Goal: Entertainment & Leisure: Consume media (video, audio)

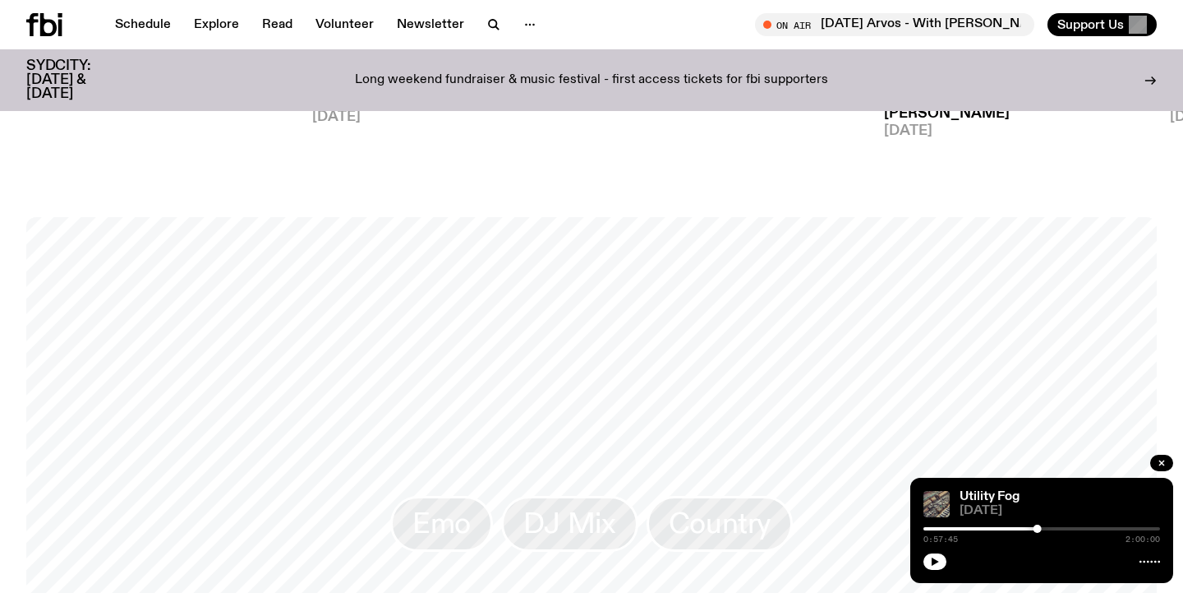
scroll to position [1151, 0]
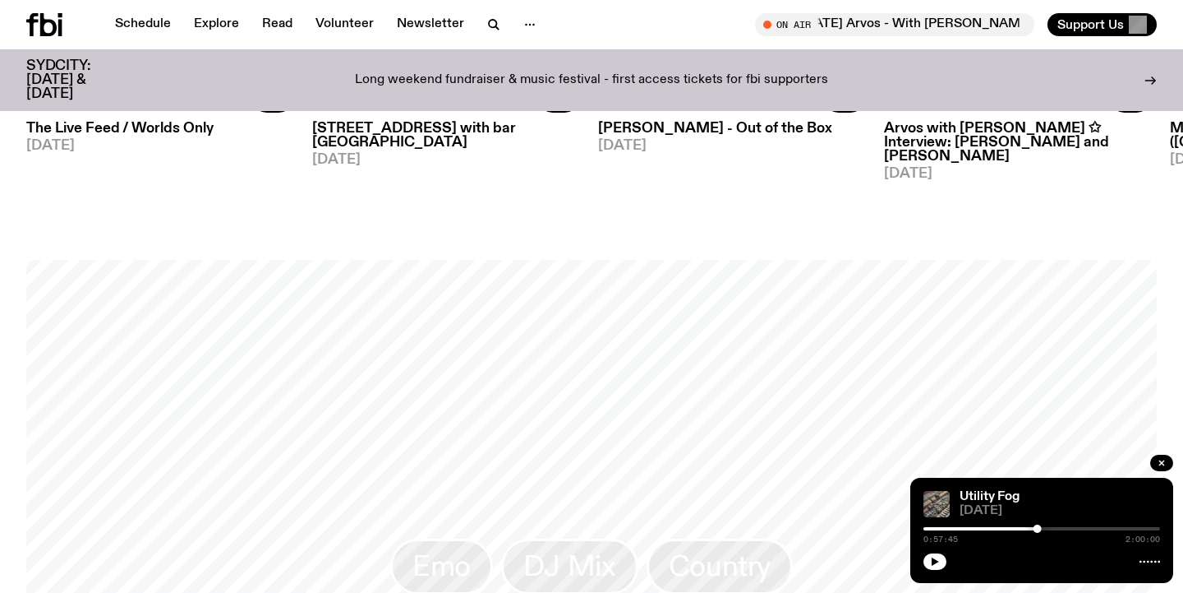
click at [983, 144] on h3 "Arvos with [PERSON_NAME] ✩ Interview: [PERSON_NAME] and [PERSON_NAME]" at bounding box center [1018, 143] width 268 height 42
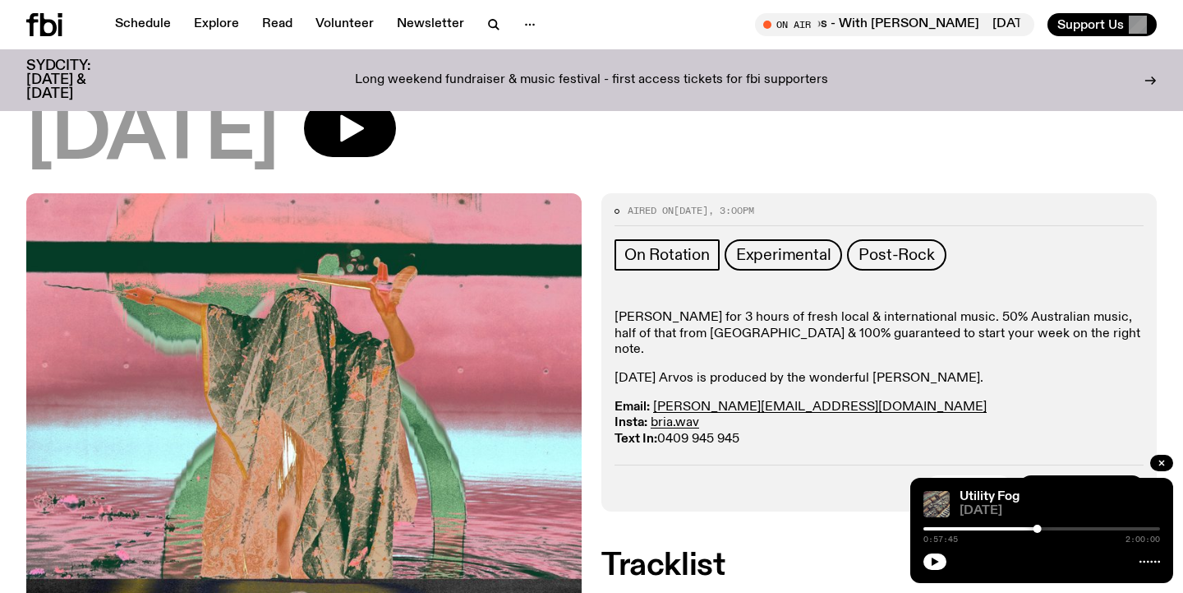
scroll to position [197, 0]
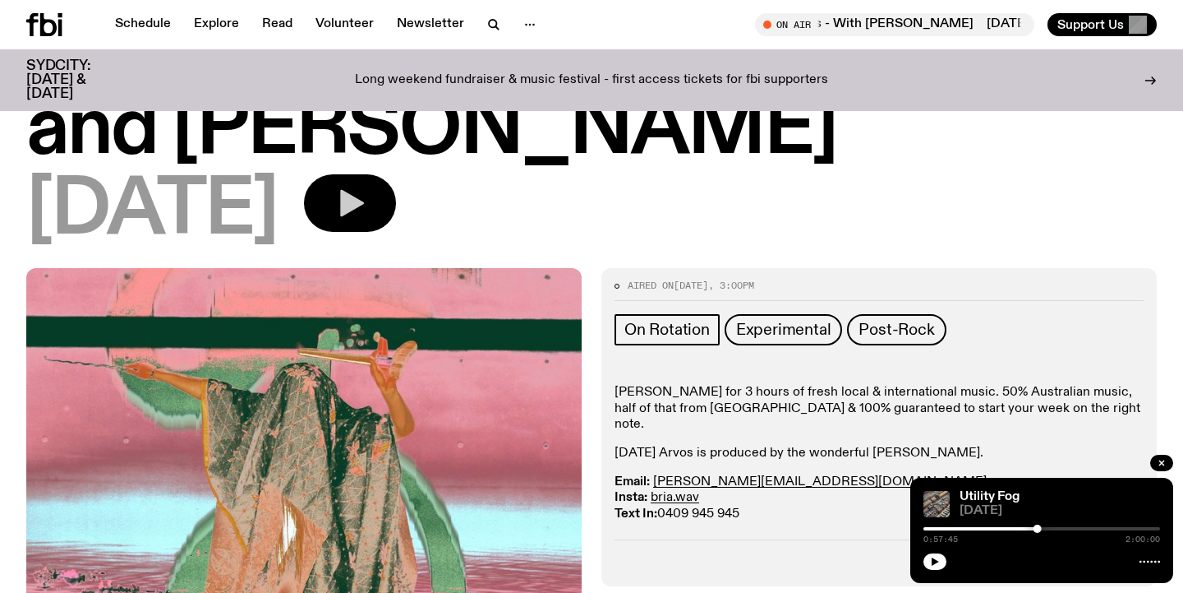
click at [367, 213] on icon "button" at bounding box center [350, 203] width 33 height 33
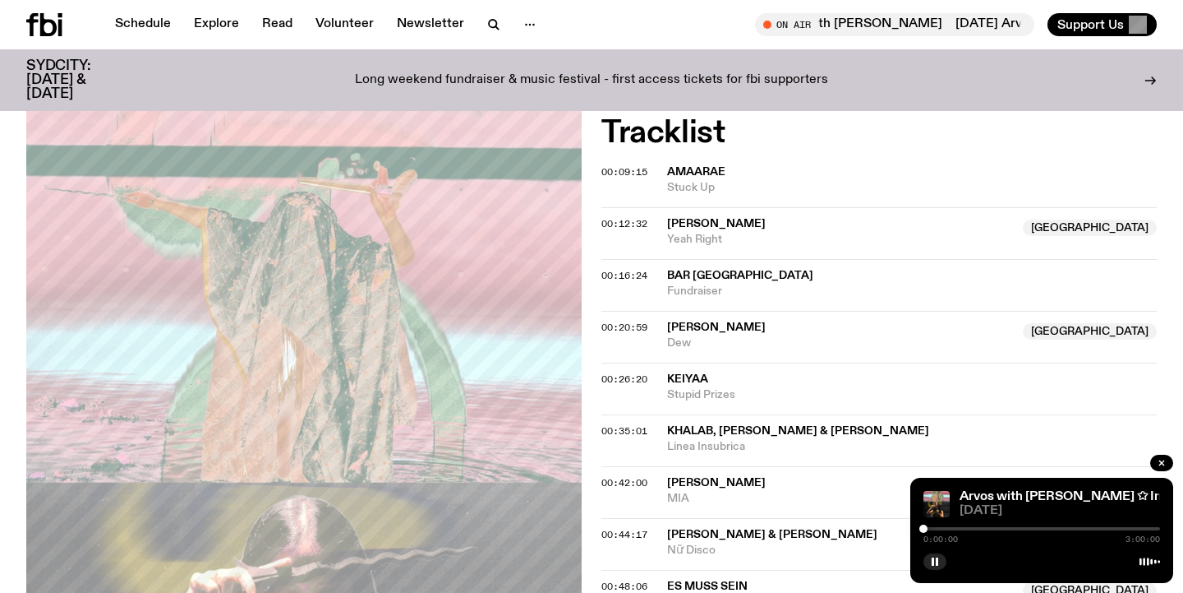
scroll to position [760, 0]
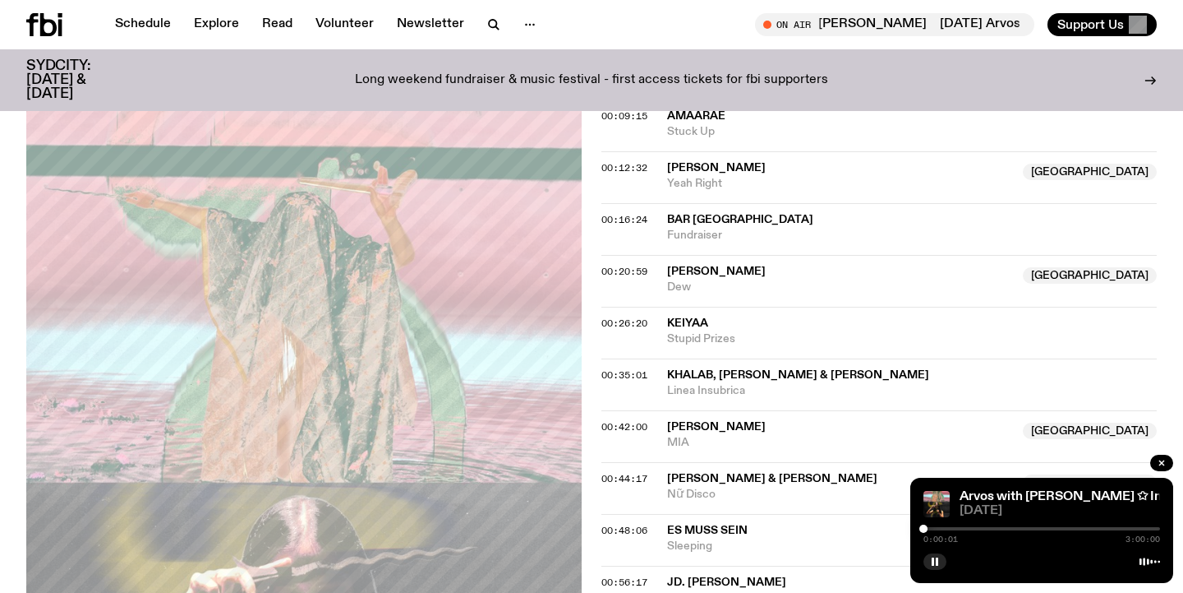
click at [930, 525] on div "0:00:01 3:00:00" at bounding box center [1042, 534] width 237 height 20
click at [931, 526] on div "0:00:02 3:00:00" at bounding box center [1042, 534] width 237 height 20
click at [932, 528] on div at bounding box center [930, 528] width 8 height 8
click at [936, 528] on div at bounding box center [936, 528] width 8 height 8
drag, startPoint x: 936, startPoint y: 528, endPoint x: 945, endPoint y: 528, distance: 9.0
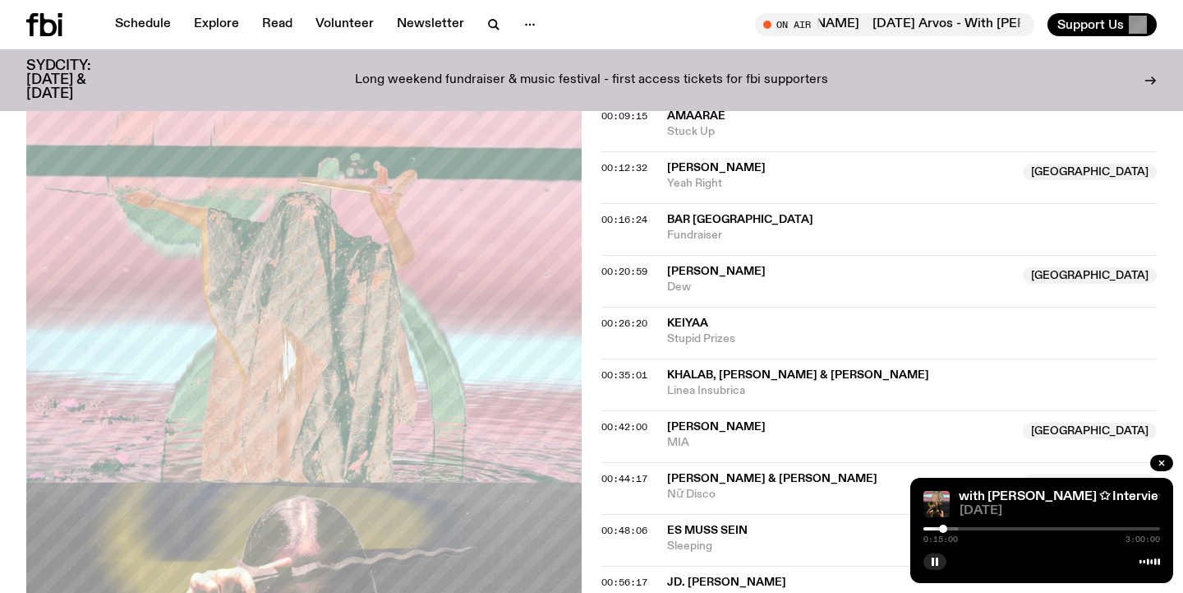
click at [943, 528] on div at bounding box center [943, 528] width 8 height 8
drag, startPoint x: 945, startPoint y: 528, endPoint x: 960, endPoint y: 528, distance: 14.8
click at [957, 528] on div at bounding box center [952, 528] width 8 height 8
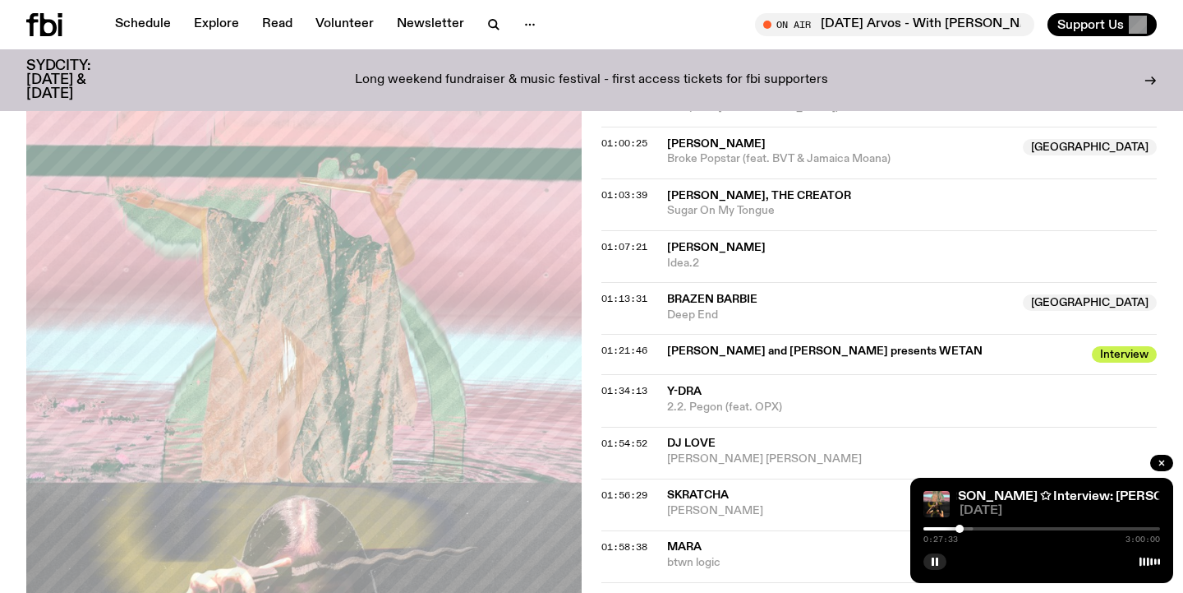
scroll to position [1251, 0]
drag, startPoint x: 962, startPoint y: 531, endPoint x: 1031, endPoint y: 519, distance: 69.3
click at [1031, 519] on div "Arvos with [PERSON_NAME] ✩ Interview: [PERSON_NAME] and [PERSON_NAME] with [PER…" at bounding box center [1042, 529] width 263 height 105
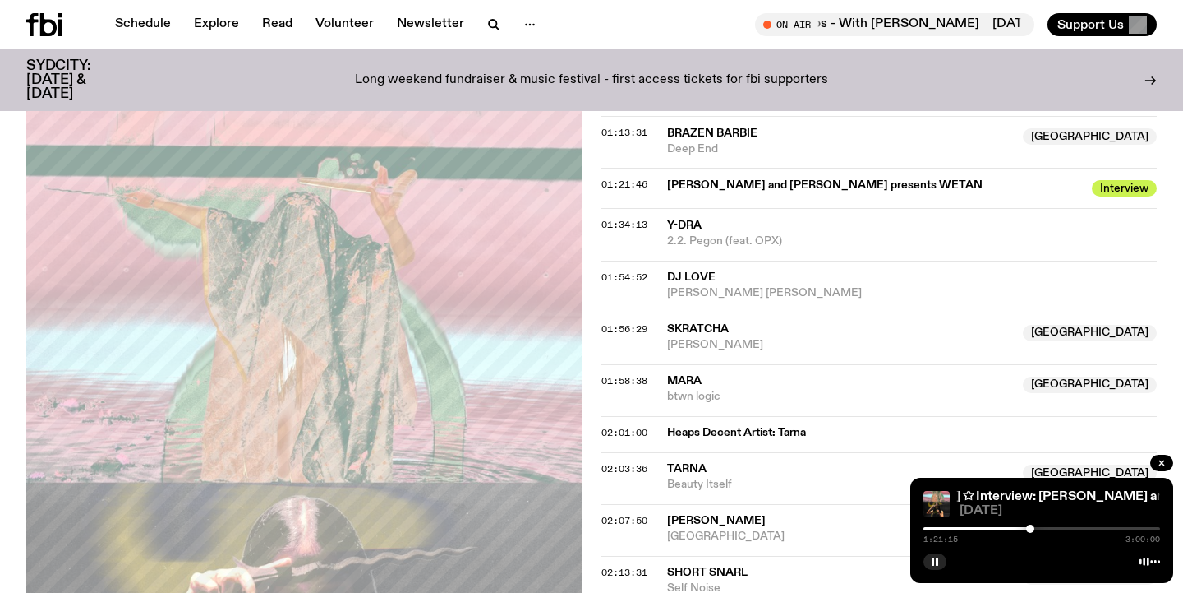
scroll to position [1417, 0]
click at [1025, 529] on div at bounding box center [1026, 528] width 8 height 8
drag, startPoint x: 1025, startPoint y: 529, endPoint x: 1001, endPoint y: 529, distance: 23.8
click at [1001, 529] on div at bounding box center [1001, 528] width 8 height 8
click at [1002, 529] on div at bounding box center [1002, 528] width 8 height 8
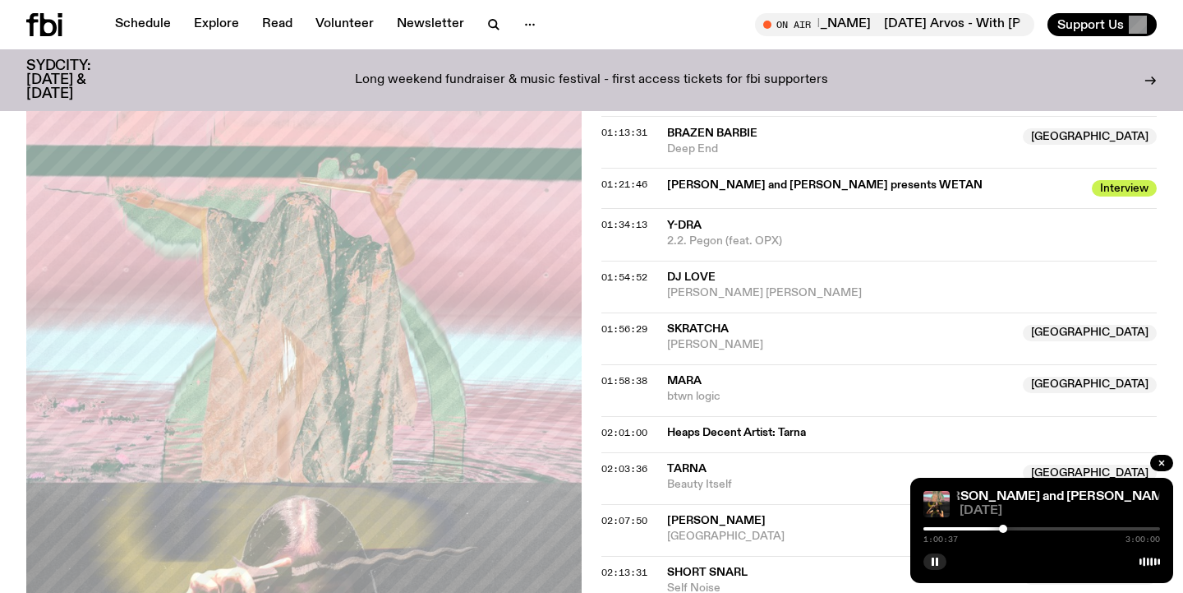
click at [1003, 528] on div at bounding box center [1003, 528] width 8 height 8
click at [1005, 528] on div at bounding box center [1005, 528] width 8 height 8
click at [1007, 528] on div at bounding box center [1007, 528] width 8 height 8
click at [1012, 528] on div at bounding box center [1012, 528] width 8 height 8
click at [1016, 528] on div at bounding box center [1016, 528] width 8 height 8
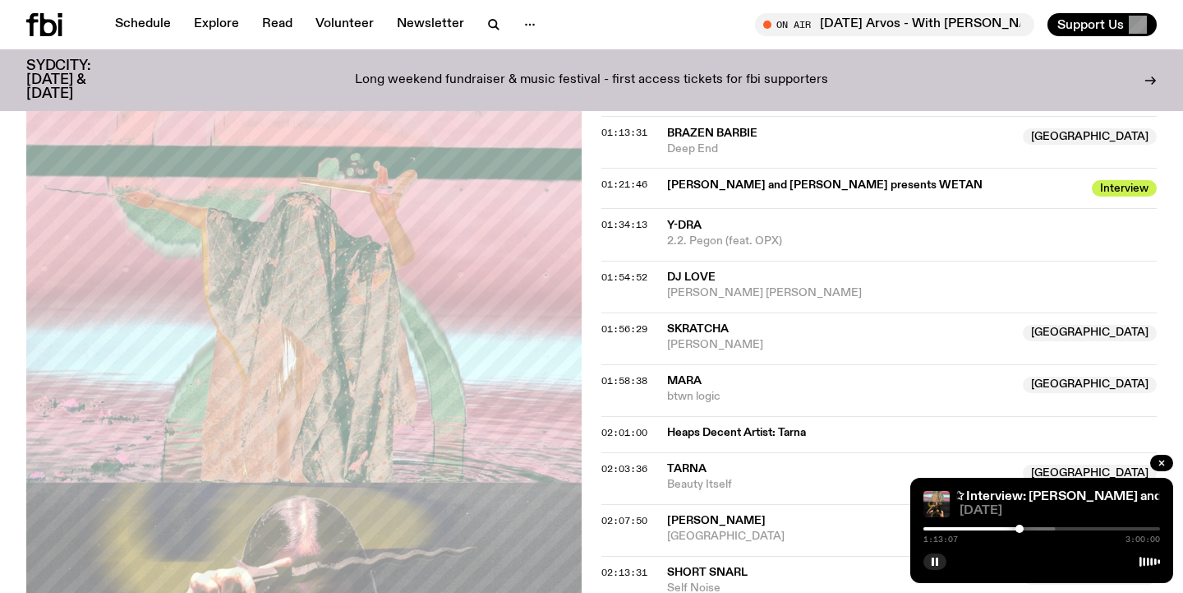
click at [1020, 528] on div at bounding box center [1020, 528] width 8 height 8
click at [1024, 528] on div at bounding box center [1020, 528] width 8 height 8
click at [1026, 528] on div at bounding box center [1024, 528] width 8 height 8
click at [1024, 528] on div at bounding box center [1026, 528] width 8 height 8
click at [939, 563] on icon "button" at bounding box center [935, 561] width 10 height 10
